Goal: Information Seeking & Learning: Learn about a topic

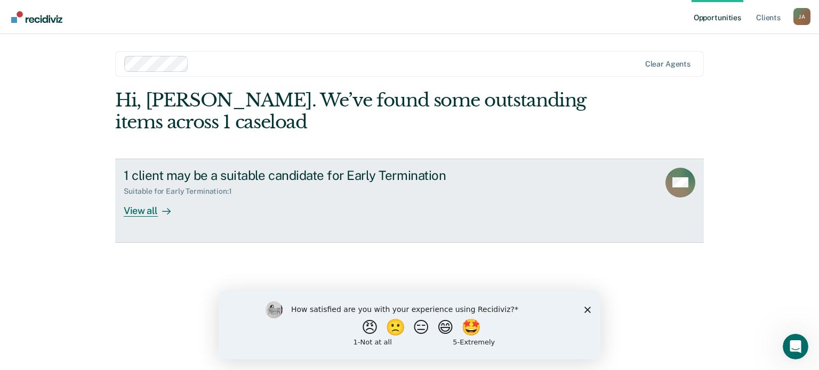
click at [147, 214] on div "View all" at bounding box center [154, 206] width 60 height 21
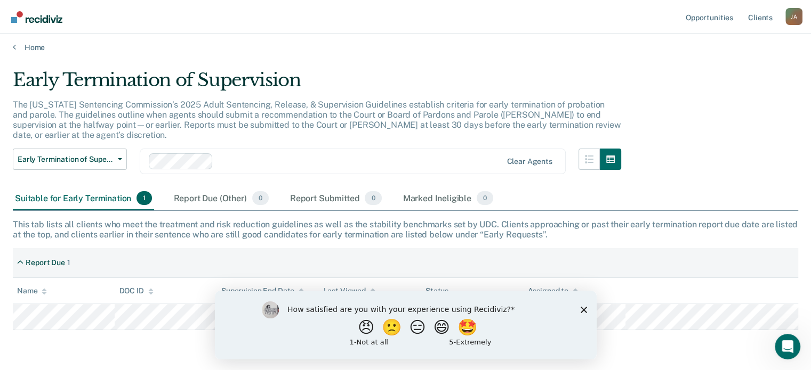
scroll to position [30, 0]
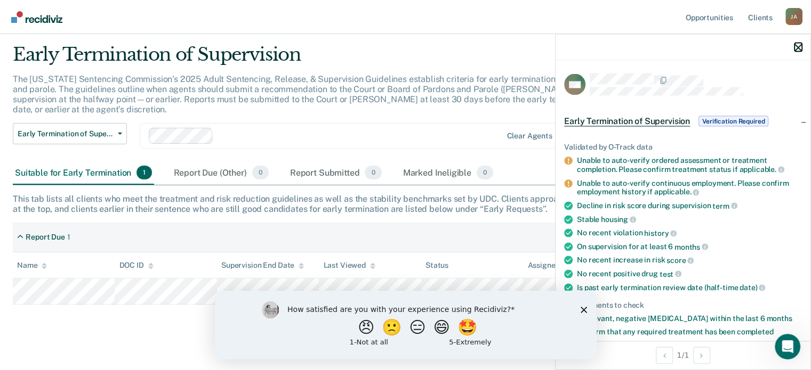
click at [798, 47] on icon "button" at bounding box center [797, 47] width 7 height 7
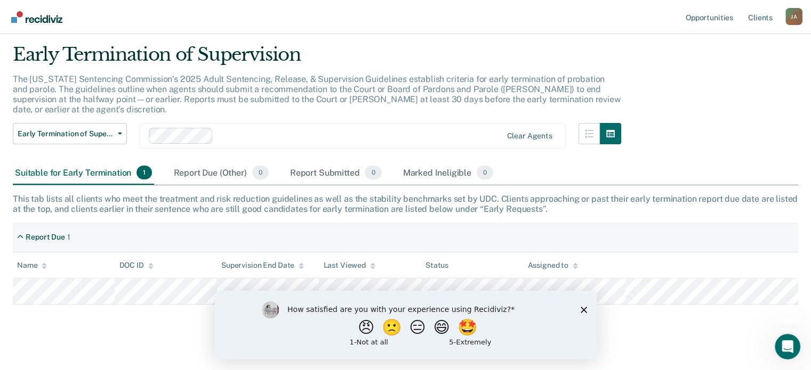
click at [583, 312] on icon "Close survey" at bounding box center [583, 309] width 6 height 6
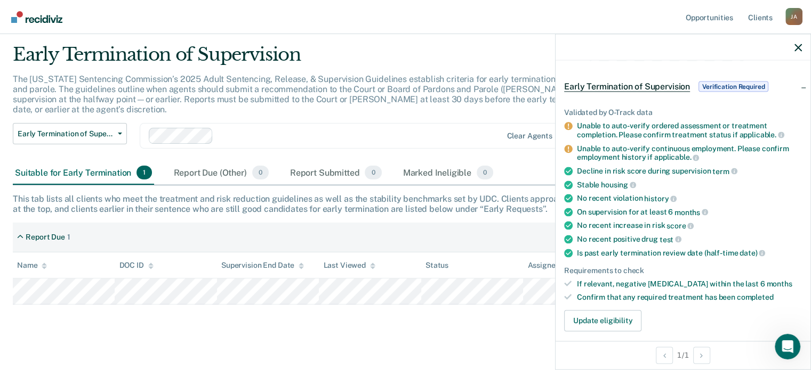
scroll to position [53, 0]
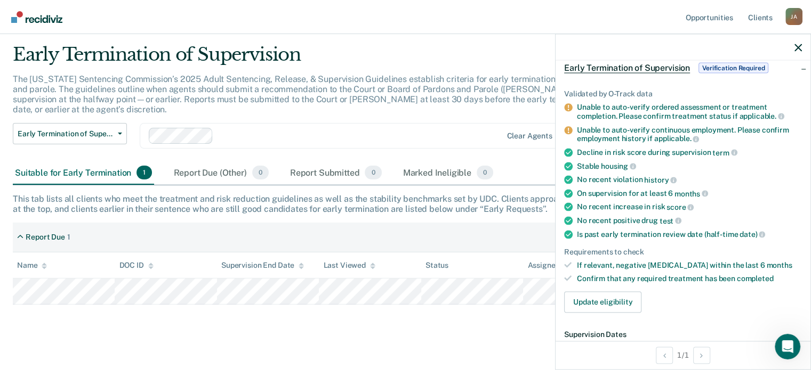
click at [474, 314] on div "Early Termination of Supervision The [US_STATE] Sentencing Commission’s 2025 Ad…" at bounding box center [405, 190] width 785 height 292
click at [59, 130] on span "Early Termination of Supervision" at bounding box center [66, 134] width 96 height 9
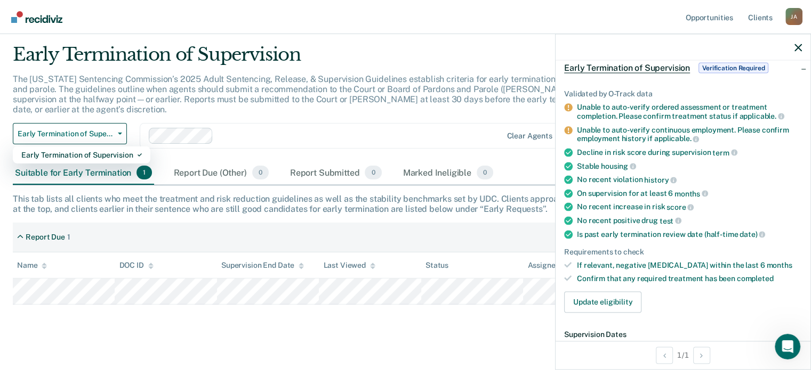
click at [190, 223] on div "Report Due 1" at bounding box center [405, 238] width 785 height 30
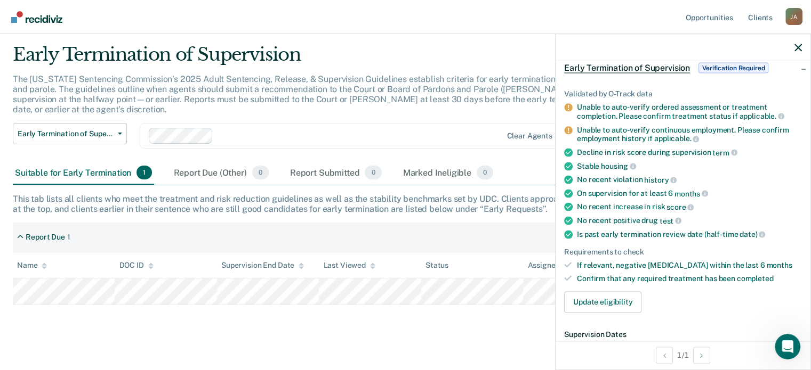
click at [235, 305] on div "Early Termination of Supervision The [US_STATE] Sentencing Commission’s 2025 Ad…" at bounding box center [405, 190] width 785 height 292
click at [801, 47] on icon "button" at bounding box center [797, 47] width 7 height 7
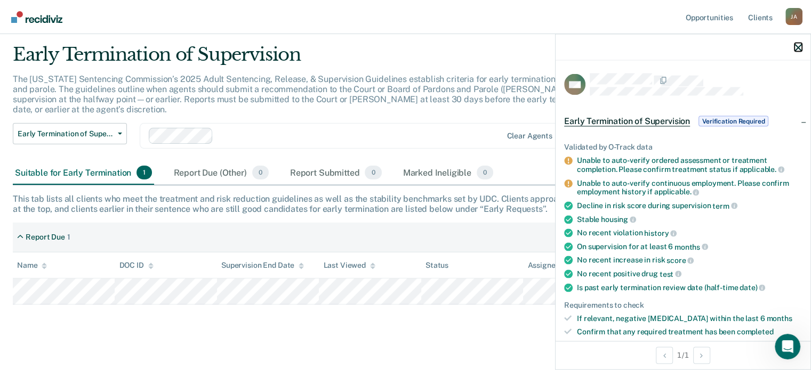
click at [795, 51] on icon "button" at bounding box center [797, 47] width 7 height 7
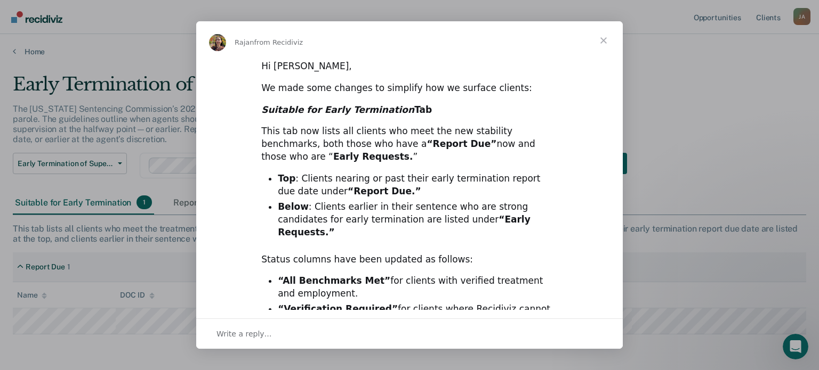
click at [602, 38] on span "Close" at bounding box center [603, 40] width 38 height 38
